Goal: Task Accomplishment & Management: Use online tool/utility

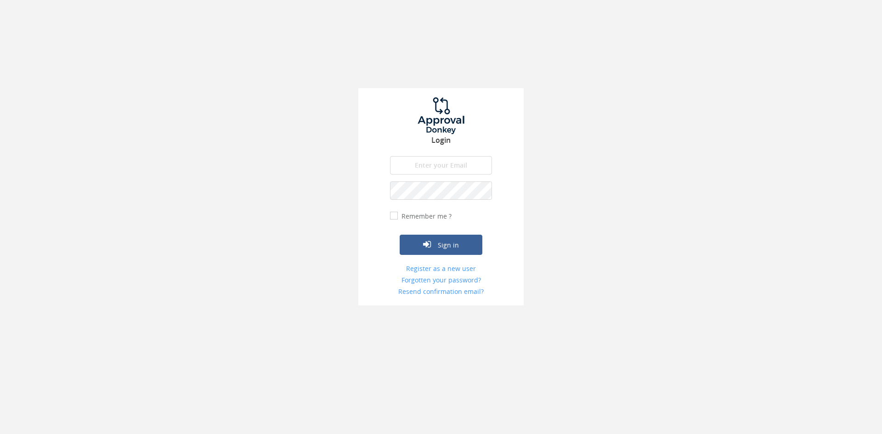
click at [422, 162] on input "email" at bounding box center [441, 165] width 102 height 18
type input "[EMAIL_ADDRESS][DOMAIN_NAME]"
click at [400, 235] on button "Sign in" at bounding box center [441, 245] width 83 height 20
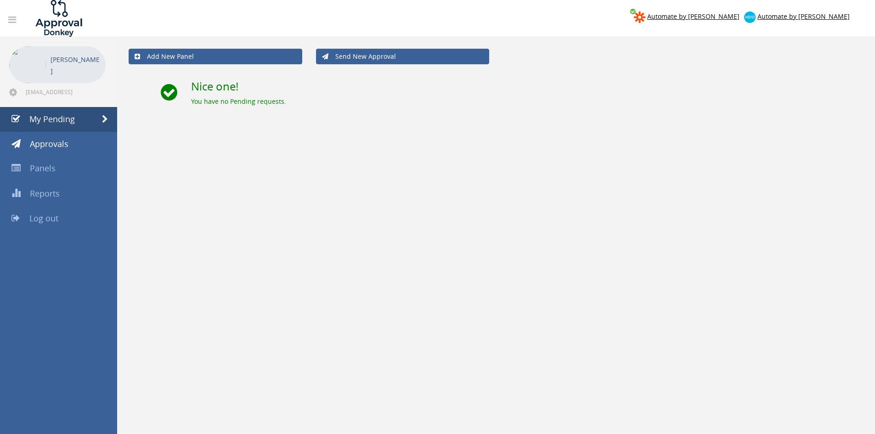
click at [43, 227] on link "Log out" at bounding box center [58, 218] width 117 height 25
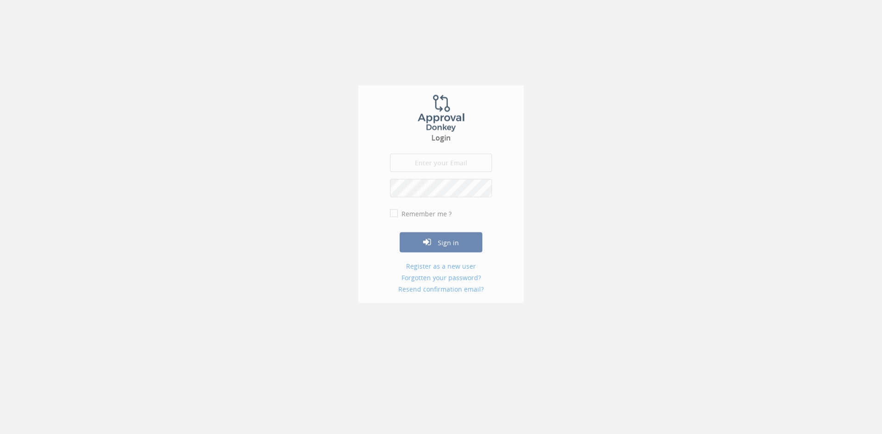
click at [421, 161] on input "email" at bounding box center [441, 165] width 102 height 18
type input "[EMAIL_ADDRESS][DOMAIN_NAME]"
click at [400, 235] on button "Sign in" at bounding box center [441, 245] width 83 height 20
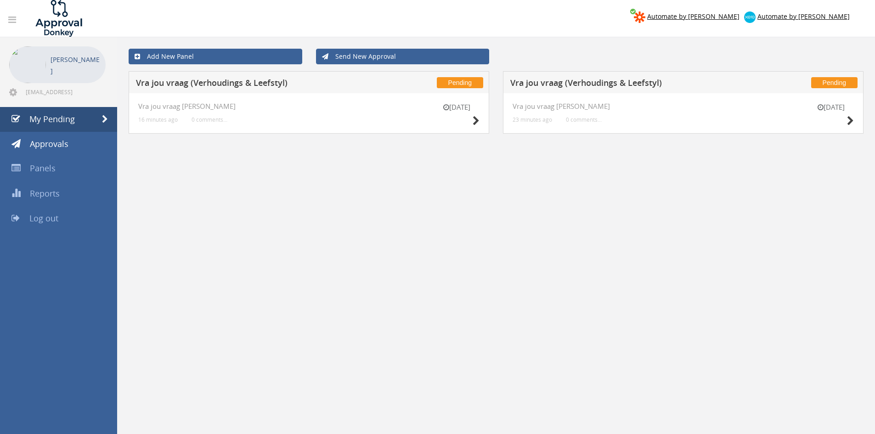
click at [857, 124] on div "[DATE] Vra jou vraag [PERSON_NAME] 23 minutes ago 0 comments..." at bounding box center [683, 113] width 361 height 40
click at [853, 124] on icon at bounding box center [850, 121] width 7 height 10
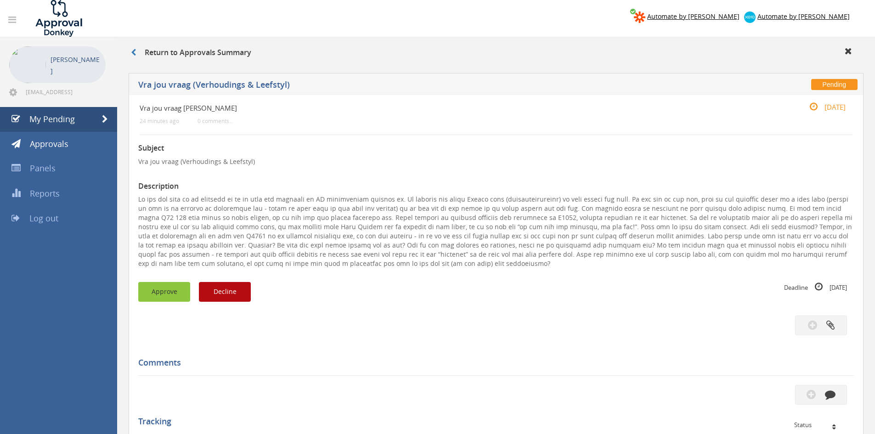
click at [174, 288] on button "Approve" at bounding box center [164, 292] width 52 height 20
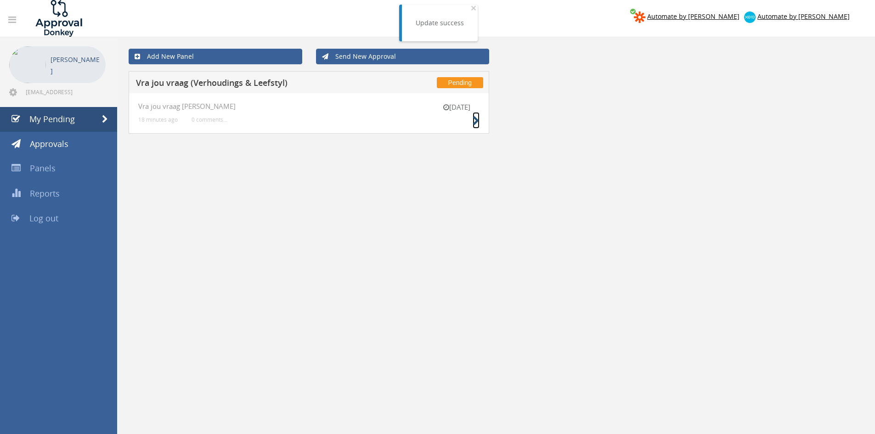
click at [473, 121] on icon at bounding box center [476, 121] width 7 height 10
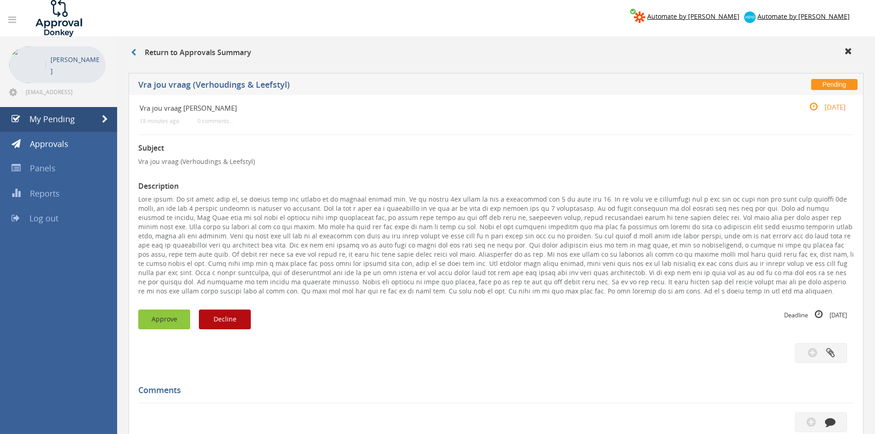
click at [176, 320] on button "Approve" at bounding box center [164, 320] width 52 height 20
